Goal: Communication & Community: Answer question/provide support

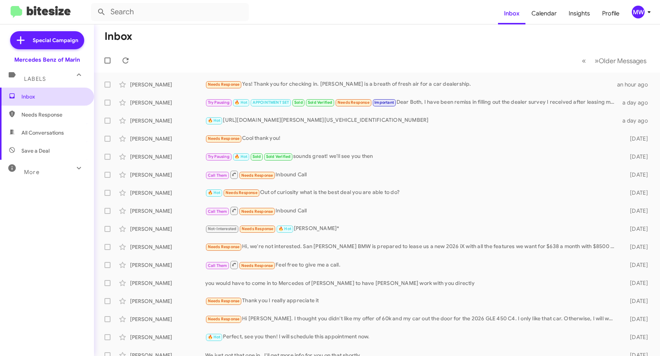
click at [41, 98] on span "Inbox" at bounding box center [53, 97] width 64 height 8
click at [43, 95] on span "Inbox" at bounding box center [53, 97] width 64 height 8
click at [42, 118] on span "Needs Response" at bounding box center [53, 115] width 64 height 8
type input "in:needs-response"
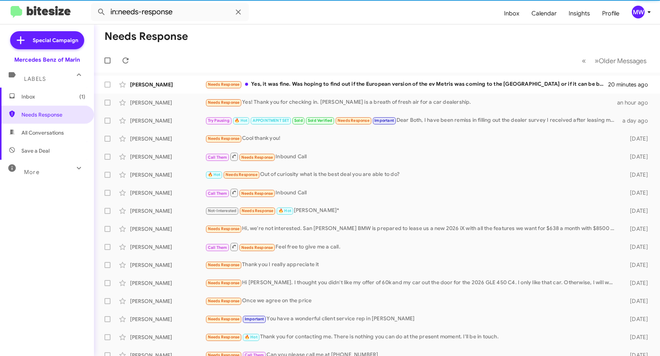
click at [47, 100] on span "Inbox (1)" at bounding box center [53, 97] width 64 height 8
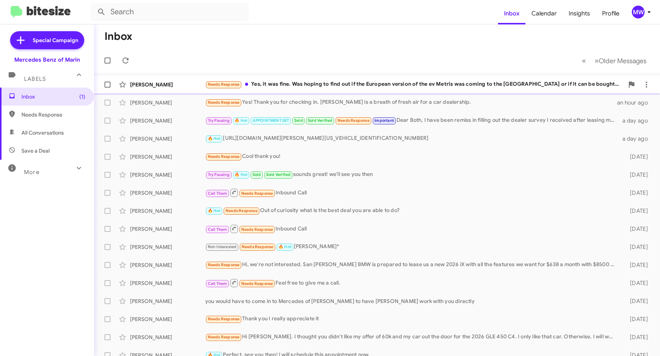
click at [317, 83] on div "Needs Response Yes, it was fine. Was hoping to find out if the European version…" at bounding box center [414, 84] width 419 height 9
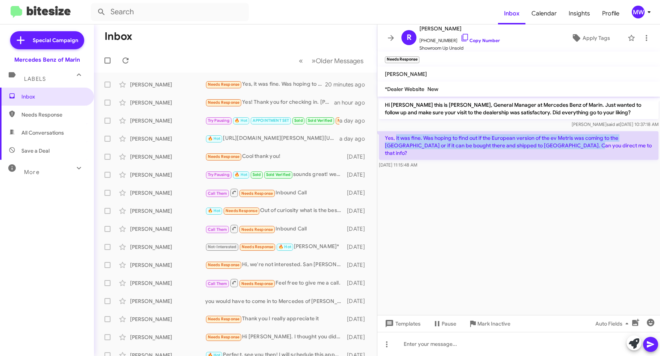
drag, startPoint x: 396, startPoint y: 136, endPoint x: 566, endPoint y: 151, distance: 169.9
click at [566, 151] on p "Yes, it was fine. Was hoping to find out if the European version of the ev Metr…" at bounding box center [519, 145] width 280 height 29
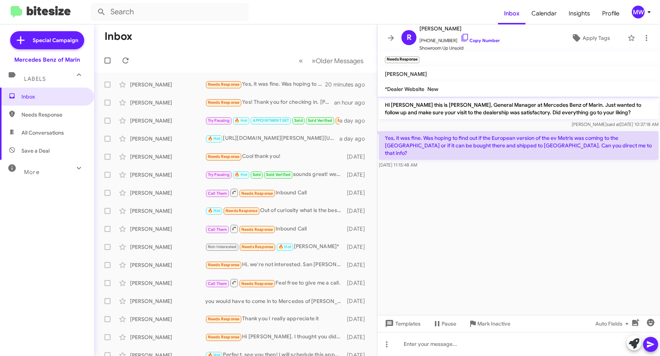
drag, startPoint x: 566, startPoint y: 151, endPoint x: 566, endPoint y: 210, distance: 59.0
click at [563, 205] on cdk-virtual-scroll-viewport "Hi [PERSON_NAME] this is [PERSON_NAME], General Manager at Mercedes Benz of Mar…" at bounding box center [519, 206] width 283 height 219
click at [47, 100] on span "Inbox" at bounding box center [53, 97] width 64 height 8
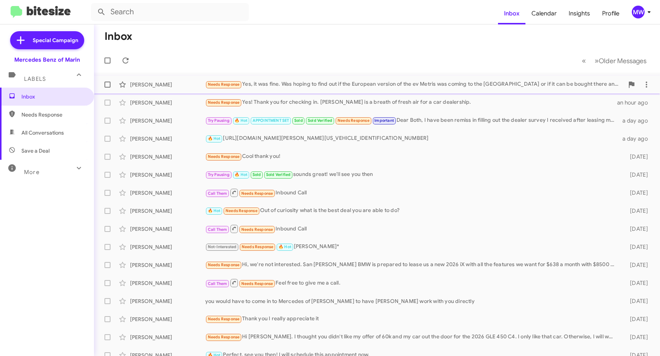
click at [310, 80] on div "Needs Response Yes, it was fine. Was hoping to find out if the European version…" at bounding box center [414, 84] width 419 height 9
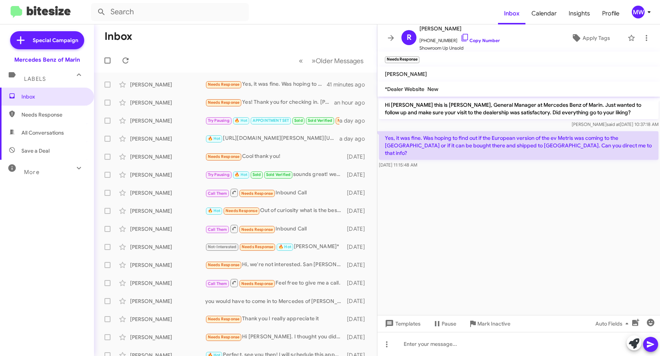
click at [29, 112] on span "Needs Response" at bounding box center [53, 115] width 64 height 8
type input "in:needs-response"
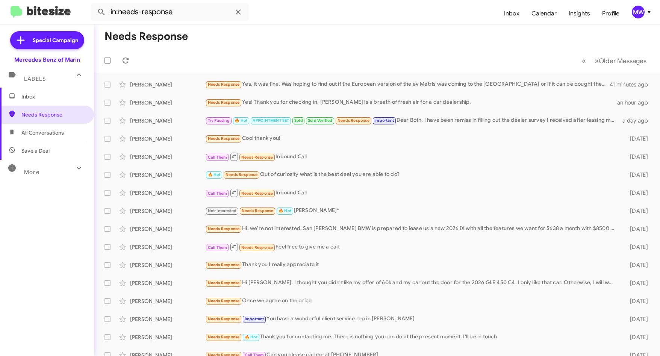
click at [38, 99] on span "Inbox" at bounding box center [53, 97] width 64 height 8
